Goal: Transaction & Acquisition: Purchase product/service

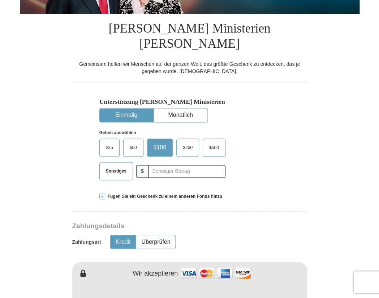
scroll to position [208, 0]
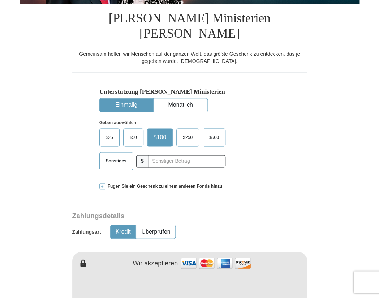
click at [142, 155] on span "$" at bounding box center [142, 161] width 12 height 13
click at [114, 155] on span "Sonstiges" at bounding box center [116, 160] width 28 height 11
click at [0, 0] on input "Sonstiges" at bounding box center [0, 0] width 0 height 0
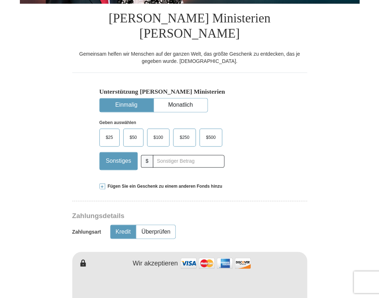
click at [134, 132] on span "$50" at bounding box center [133, 137] width 14 height 11
click at [0, 0] on input "$50" at bounding box center [0, 0] width 0 height 0
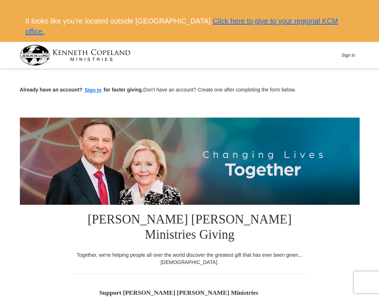
click at [271, 289] on h5 "Support [PERSON_NAME] [PERSON_NAME] Ministries" at bounding box center [189, 293] width 181 height 8
click at [306, 21] on link "Click here to give to your regional KCM office." at bounding box center [181, 26] width 313 height 18
